Goal: Find specific page/section: Find specific page/section

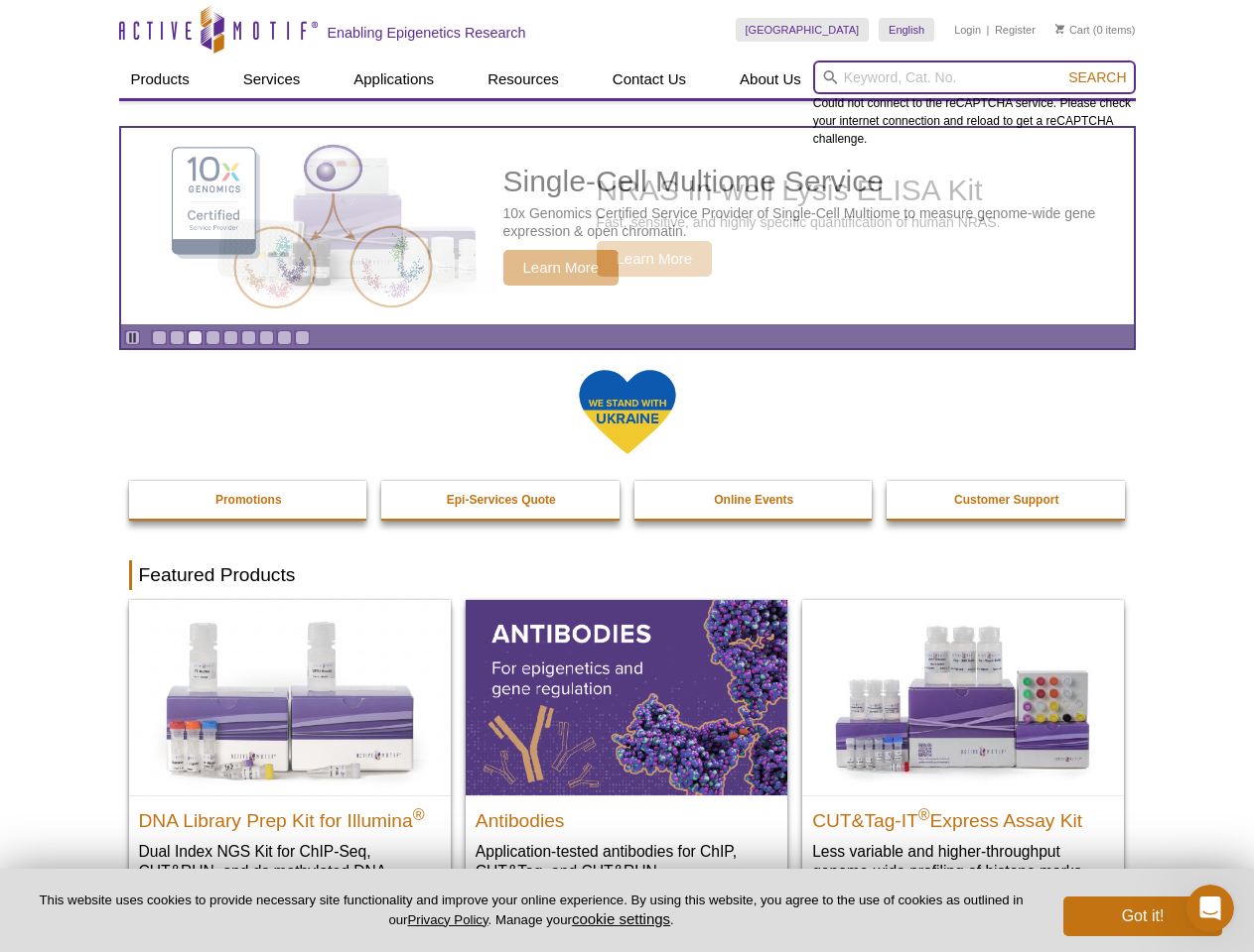
click at [973, 78] on input "search" at bounding box center [973, 78] width 322 height 34
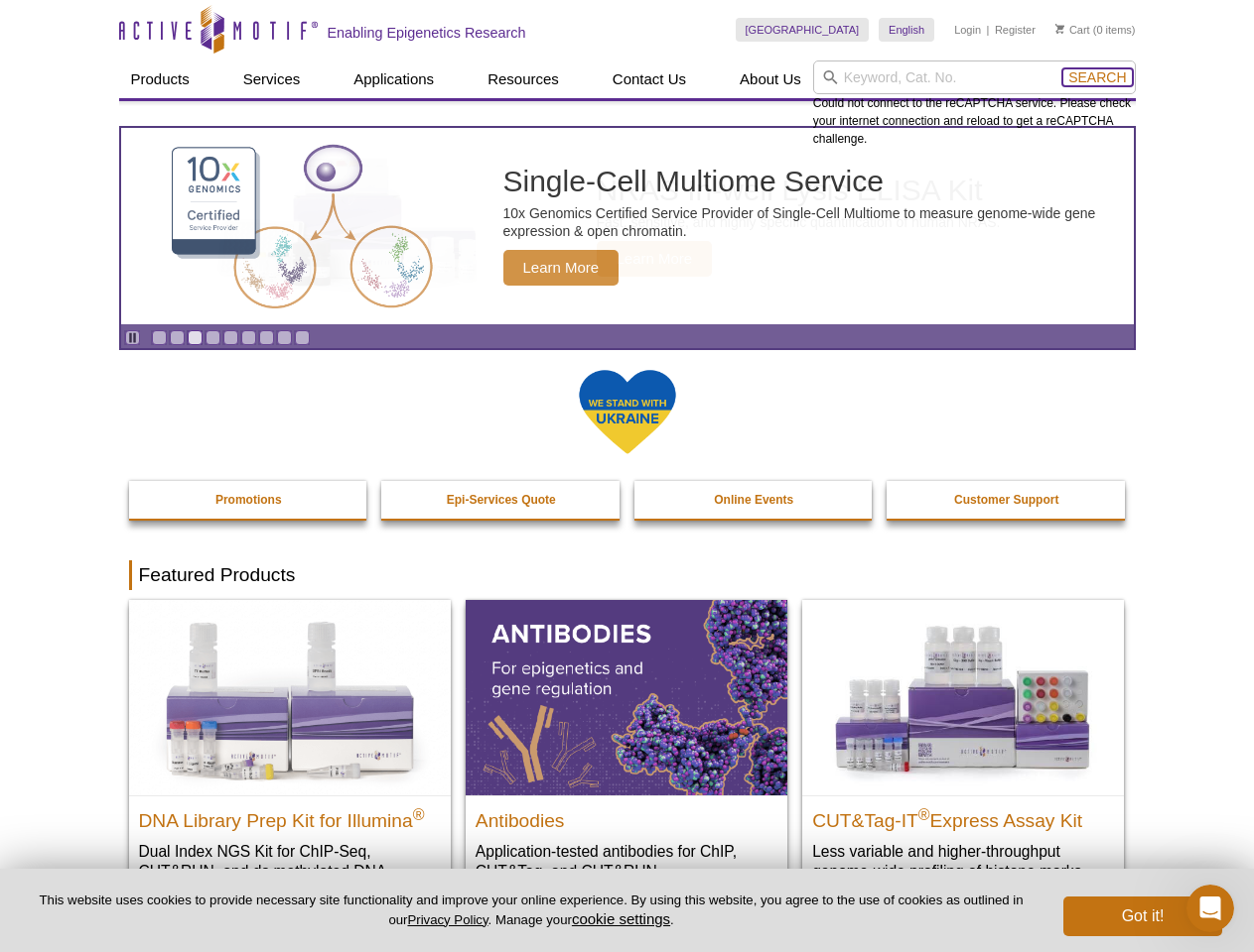
click at [1096, 78] on span "Search" at bounding box center [1097, 78] width 58 height 16
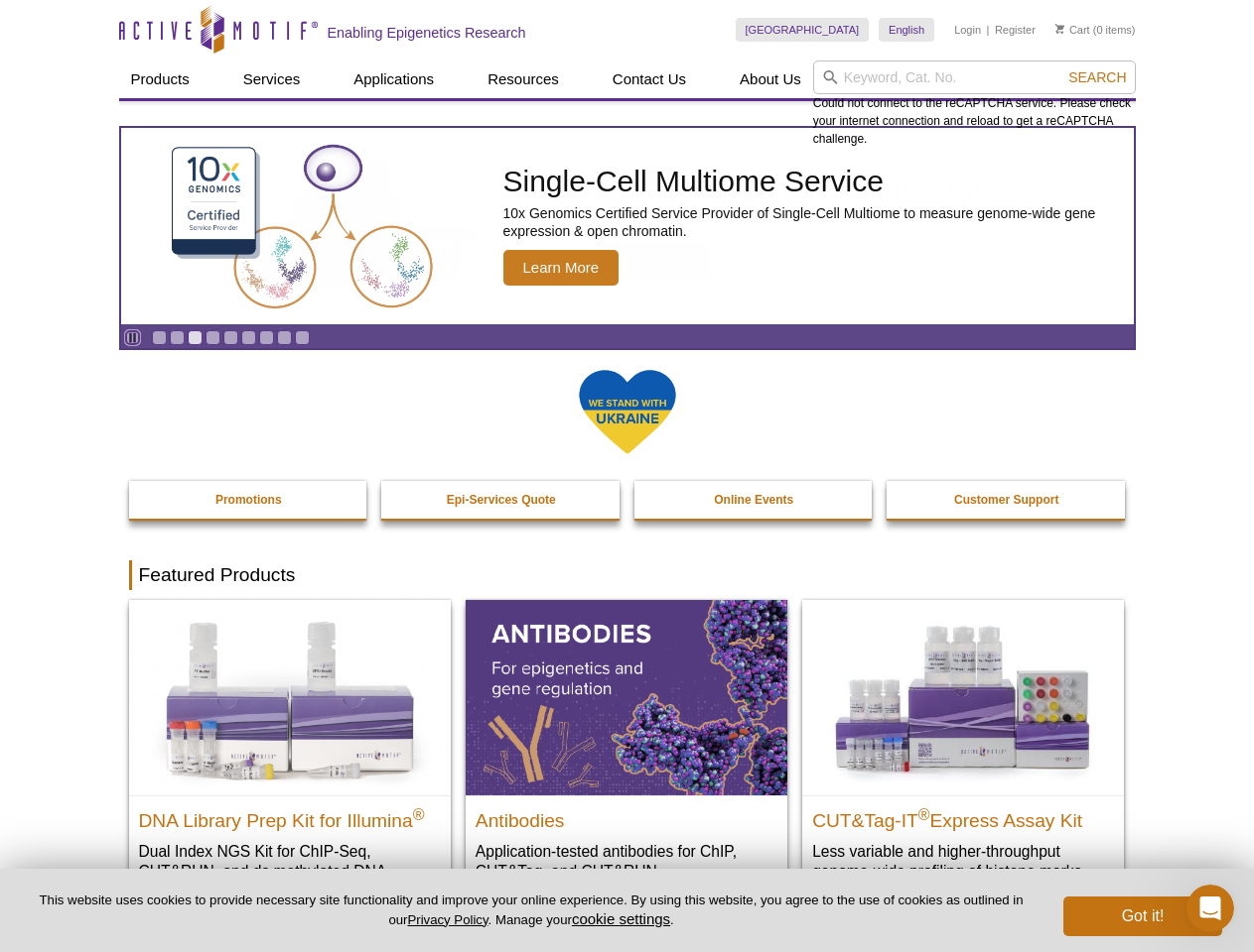
click at [132, 337] on icon "Pause" at bounding box center [132, 337] width 13 height 13
click at [159, 337] on link "Go to slide 1" at bounding box center [159, 337] width 15 height 15
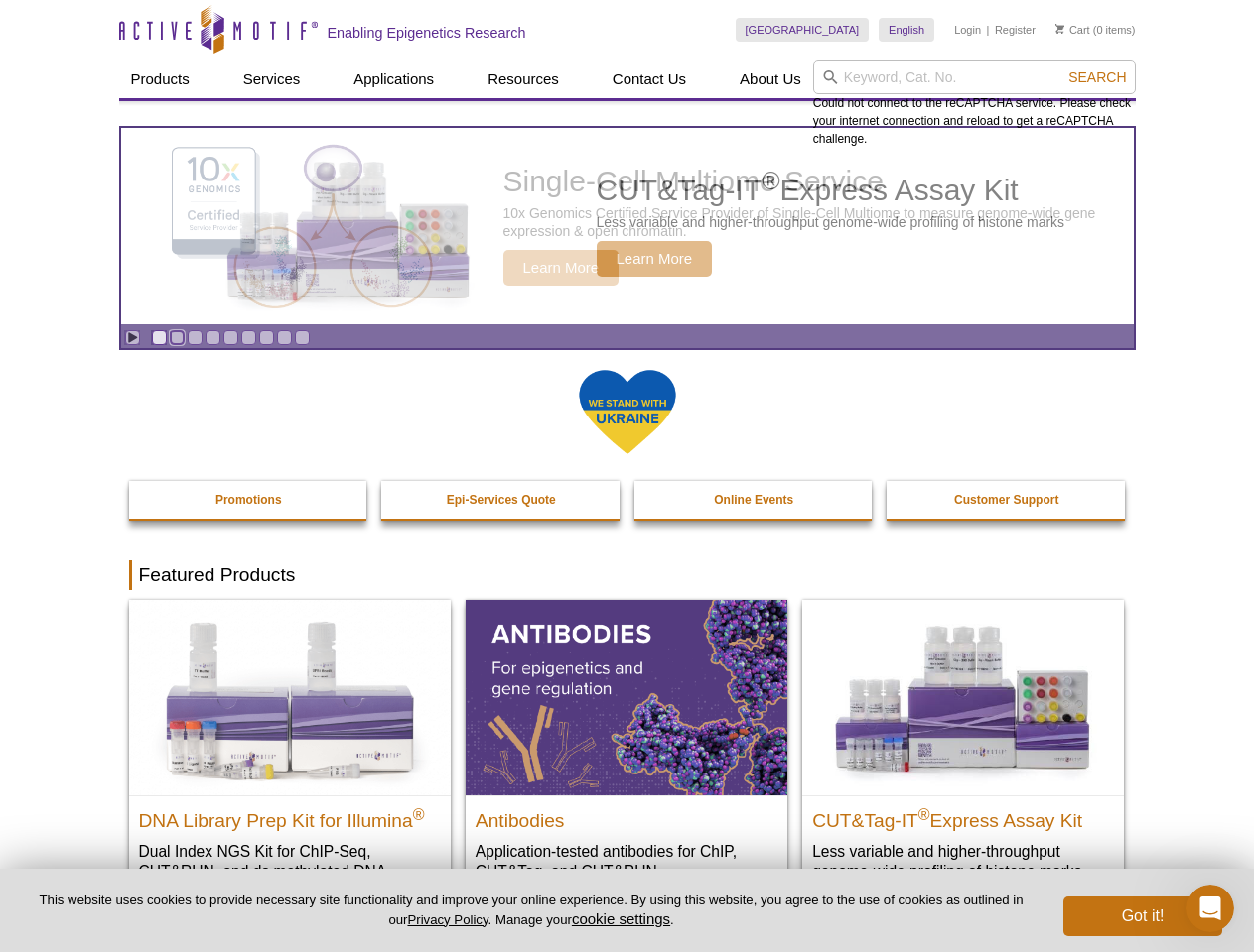
click at [177, 337] on link "Go to slide 2" at bounding box center [177, 337] width 15 height 15
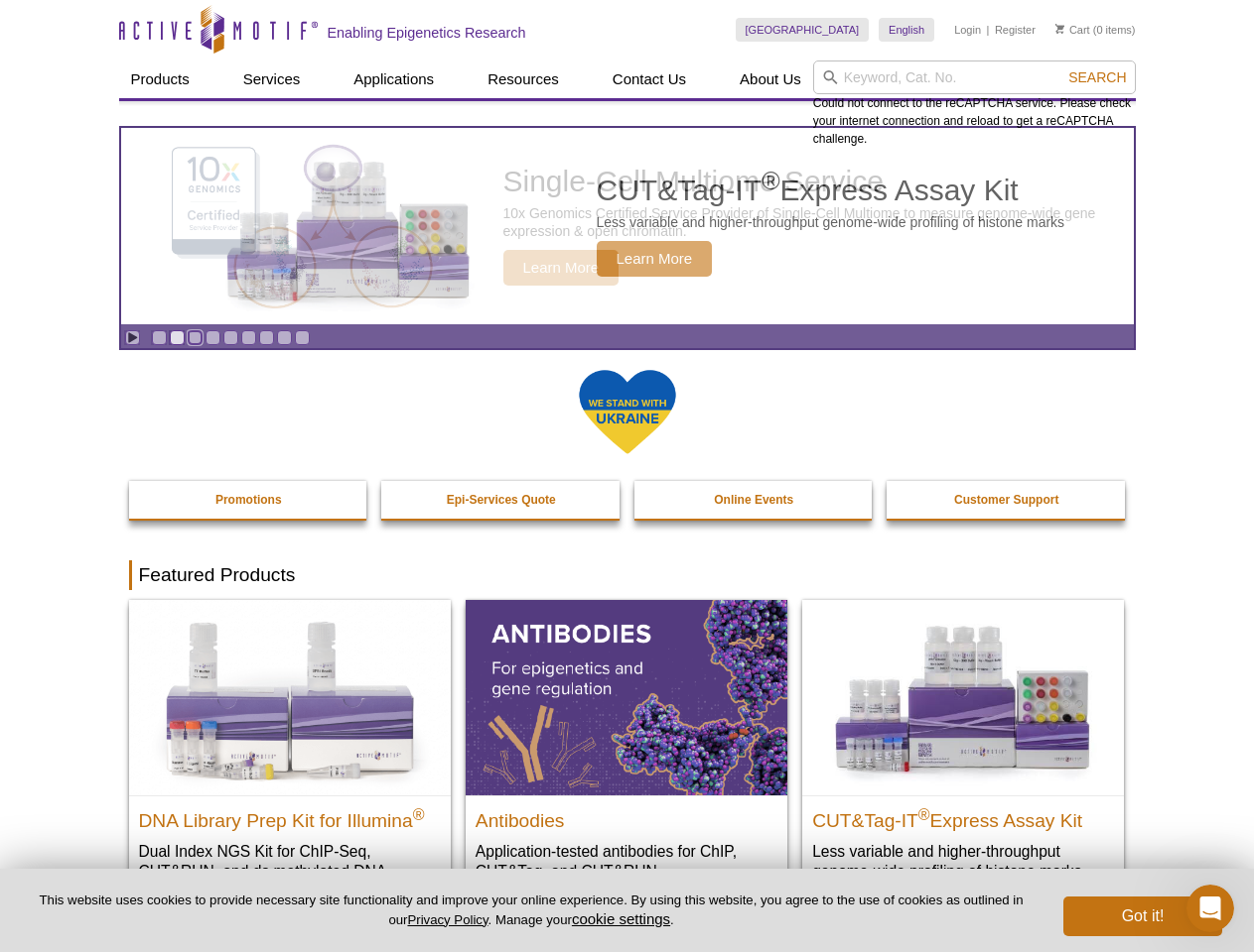
click at [195, 337] on link "Go to slide 3" at bounding box center [195, 337] width 15 height 15
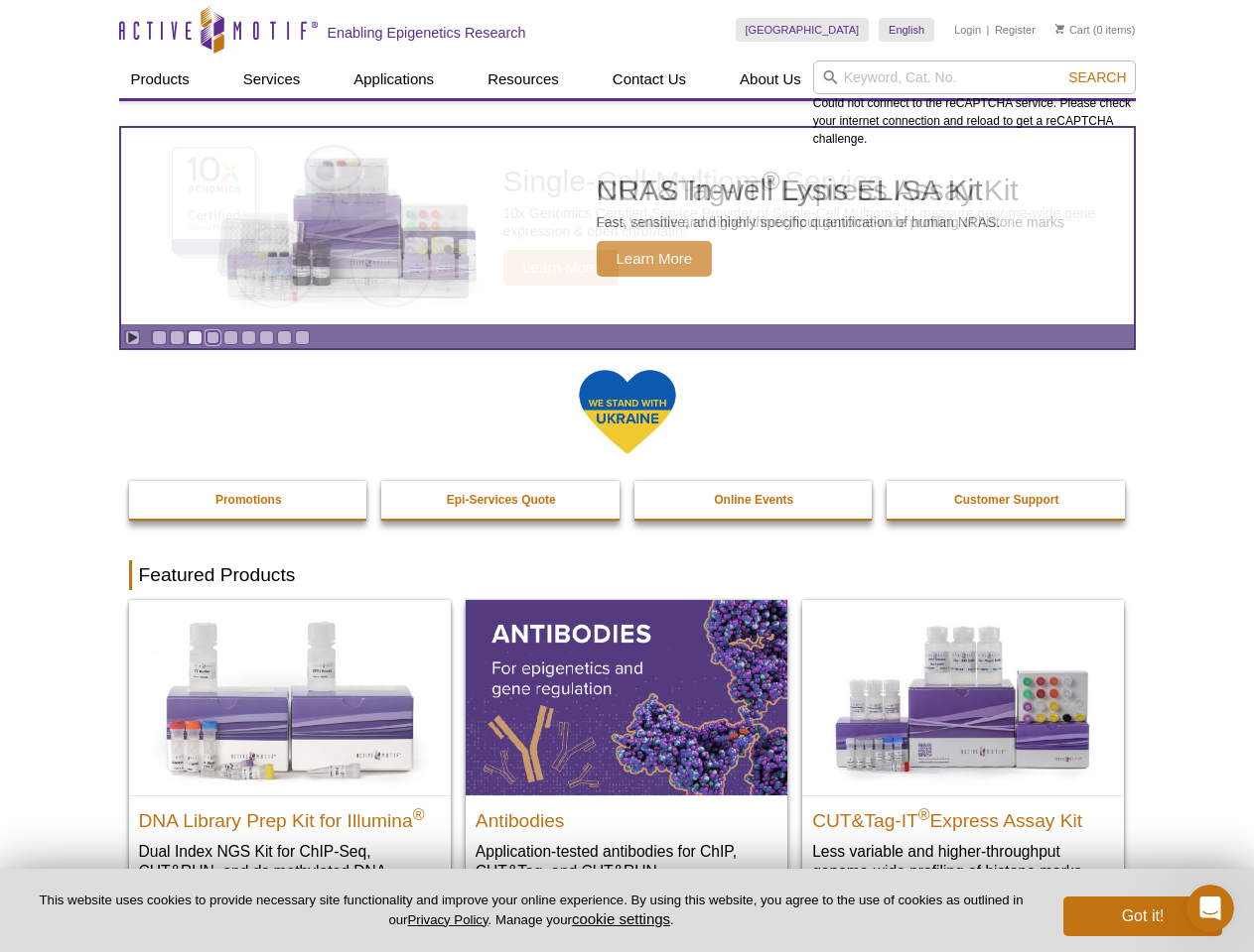
click at [213, 337] on link "Go to slide 4" at bounding box center [213, 337] width 15 height 15
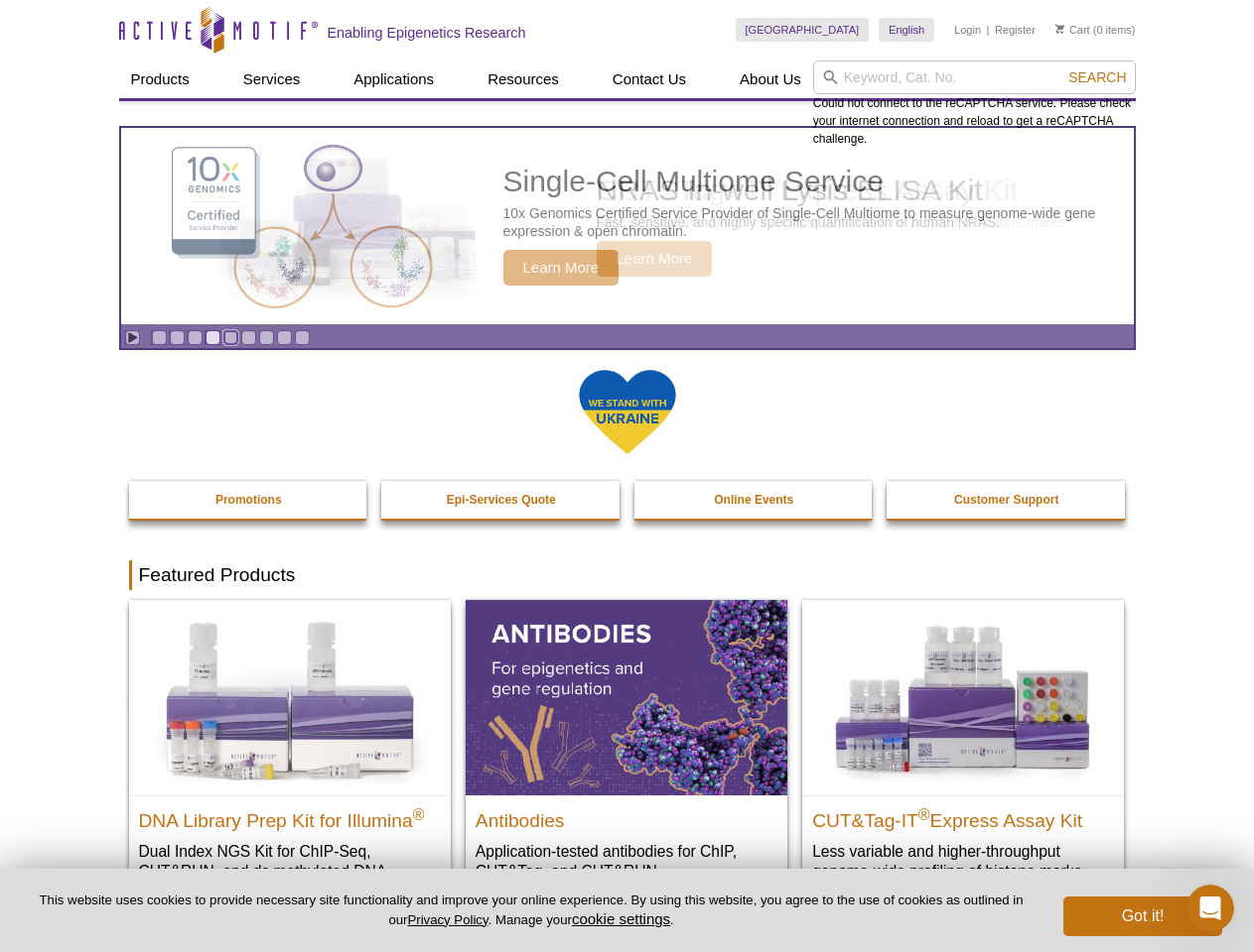
click at [231, 337] on link "Go to slide 5" at bounding box center [231, 337] width 15 height 15
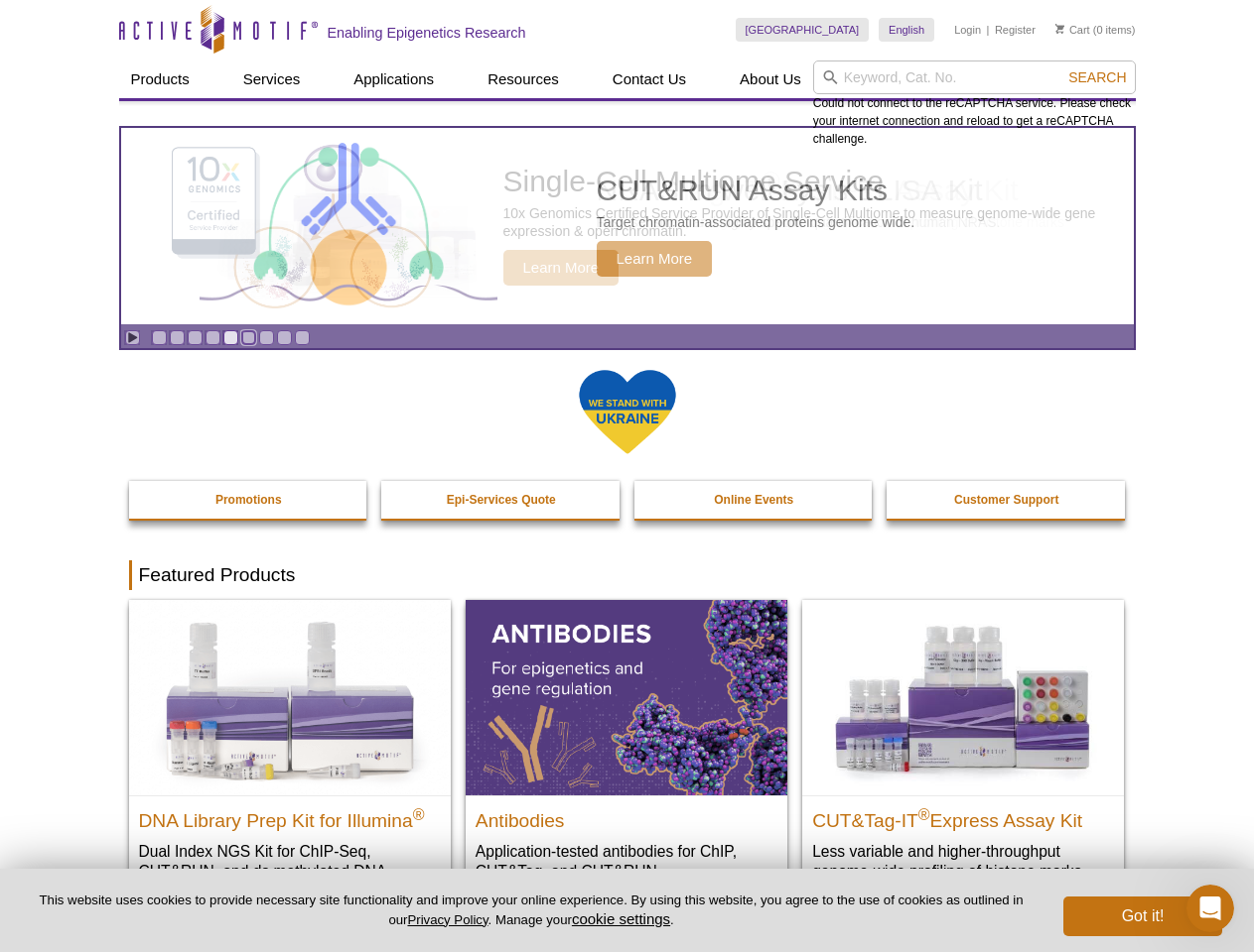
click at [249, 337] on link "Go to slide 6" at bounding box center [249, 337] width 15 height 15
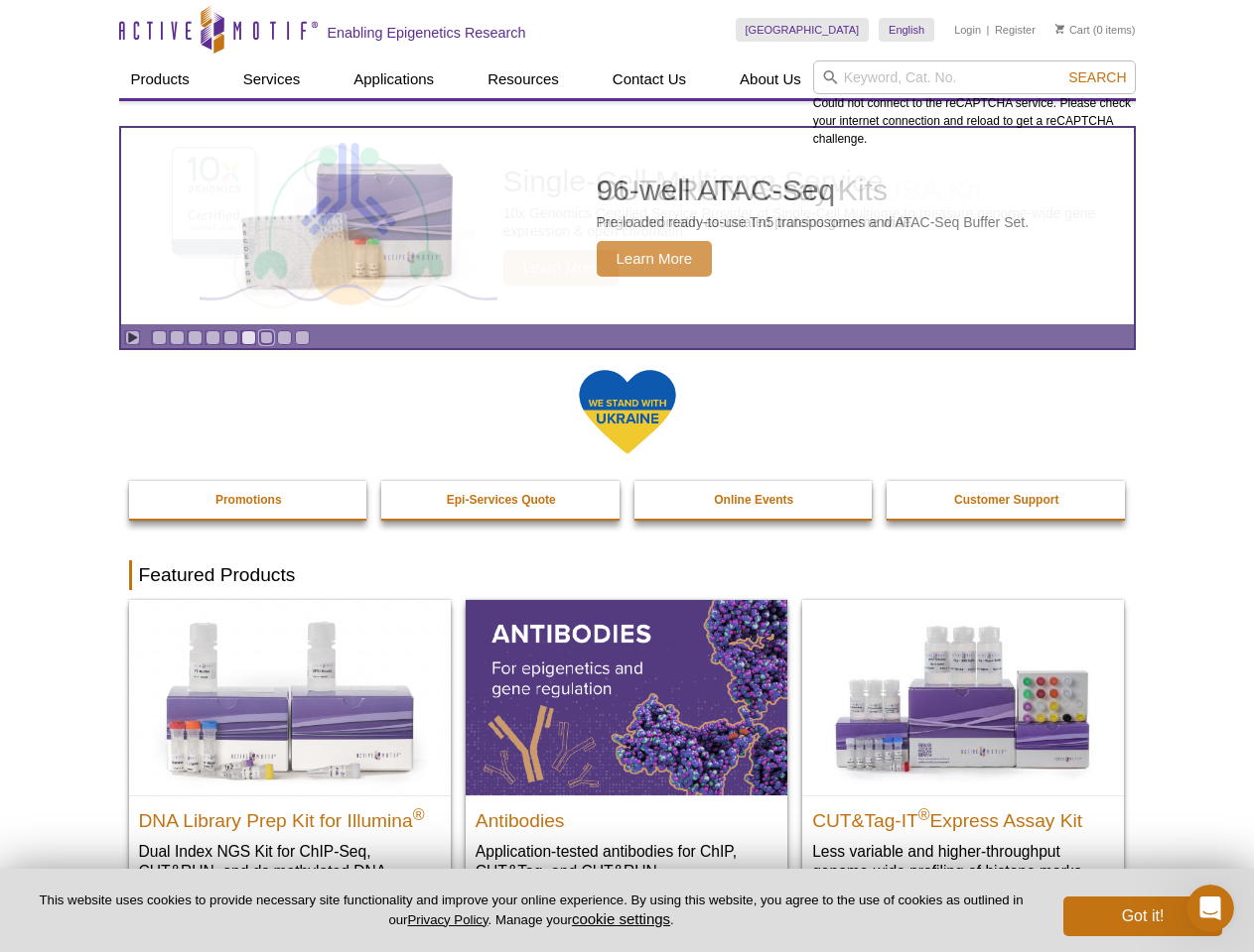
click at [266, 337] on link "Go to slide 7" at bounding box center [266, 337] width 15 height 15
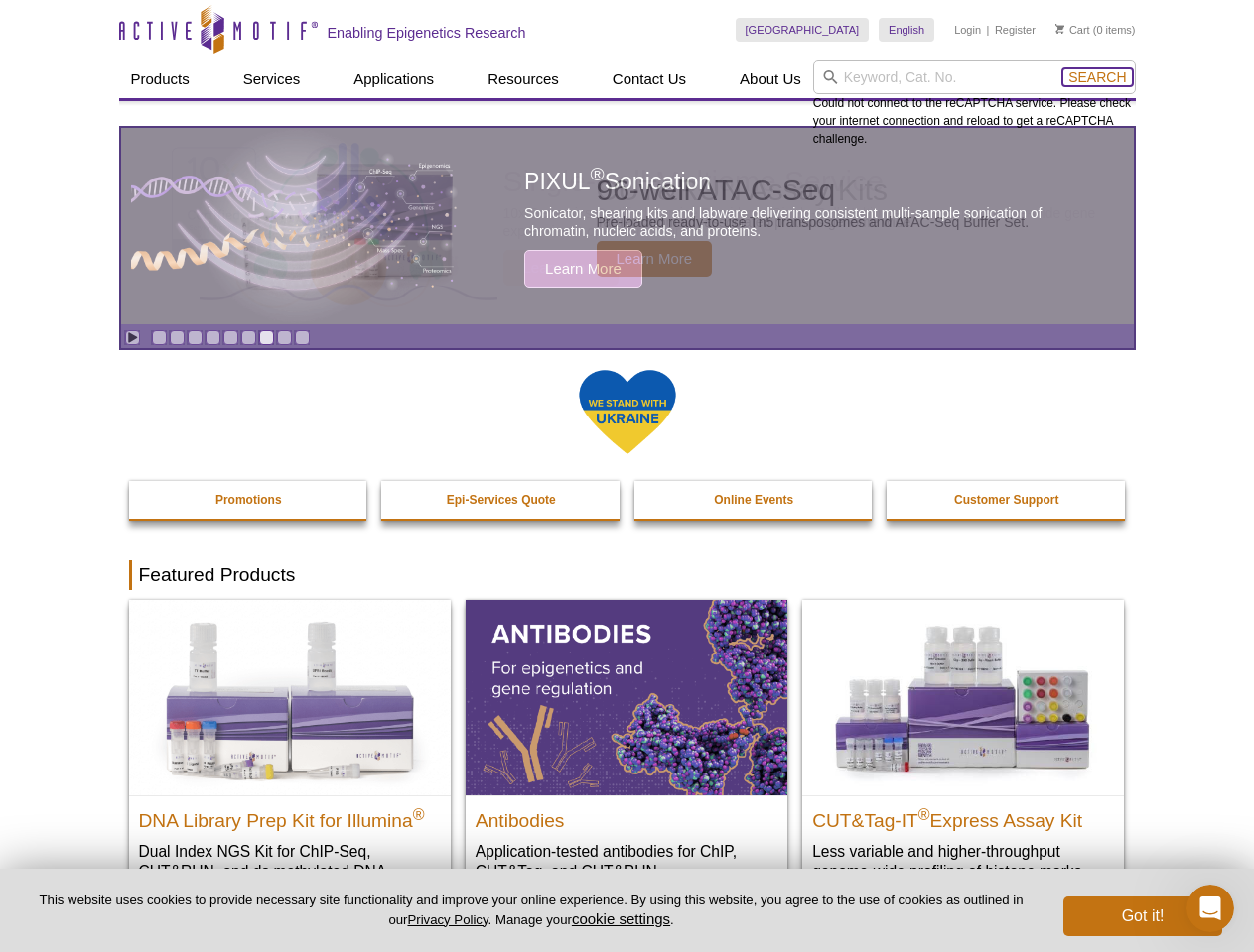
click at [1096, 78] on span "Search" at bounding box center [1097, 78] width 58 height 16
